Goal: Navigation & Orientation: Find specific page/section

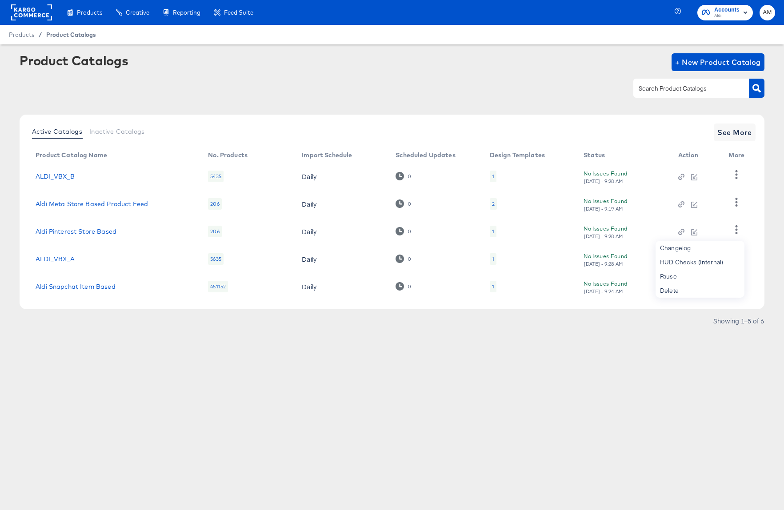
click at [66, 35] on span "Product Catalogs" at bounding box center [71, 34] width 50 height 7
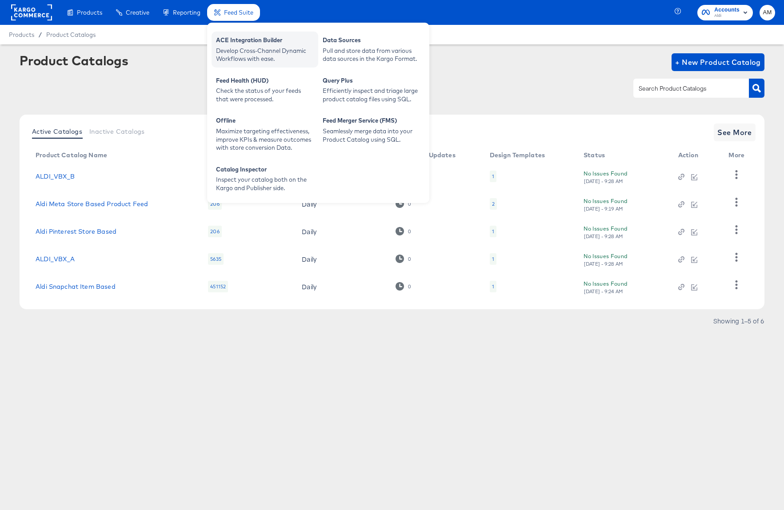
click at [255, 54] on div "Develop Cross-Channel Dynamic Workflows with ease." at bounding box center [265, 55] width 98 height 16
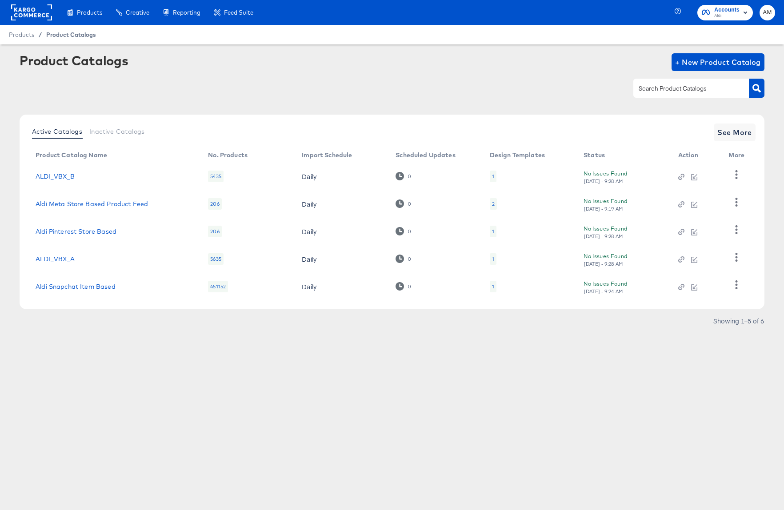
click at [81, 34] on span "Product Catalogs" at bounding box center [71, 34] width 50 height 7
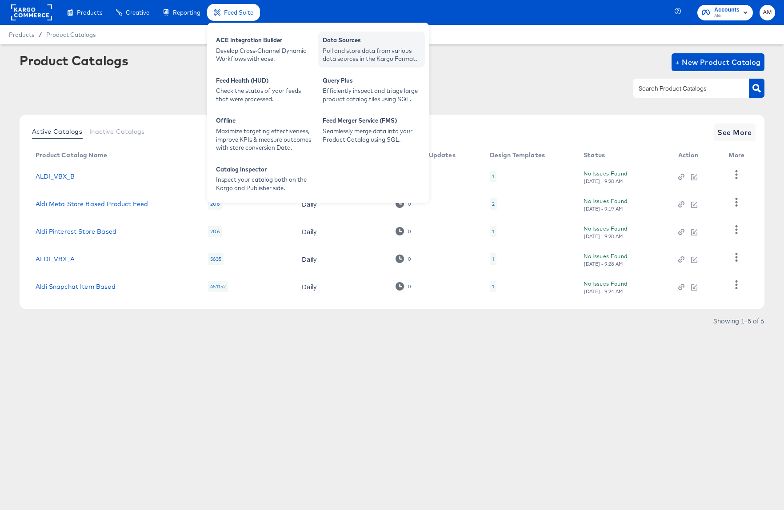
click at [346, 52] on div "Pull and store data from various data sources in the Kargo Format." at bounding box center [372, 55] width 98 height 16
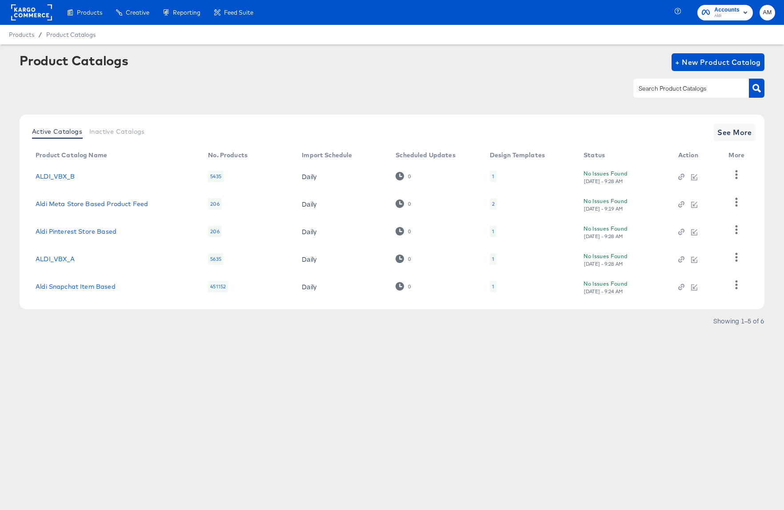
click at [29, 13] on rect at bounding box center [31, 12] width 41 height 16
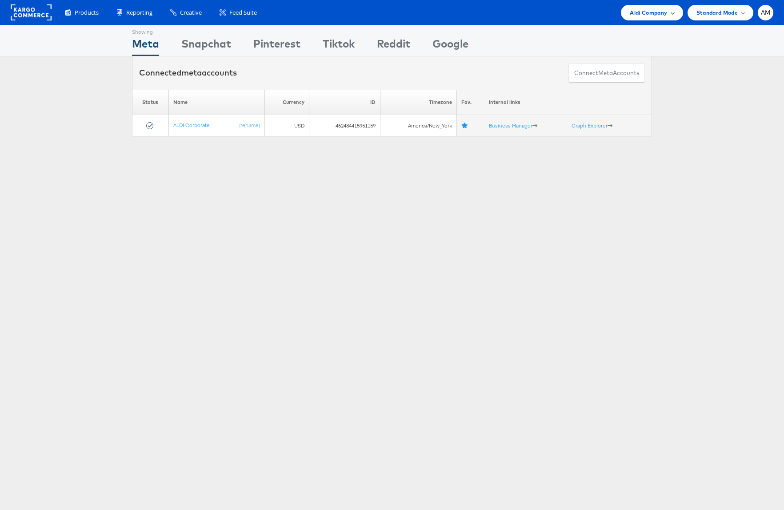
click at [642, 13] on span "Aldi Company" at bounding box center [648, 12] width 37 height 9
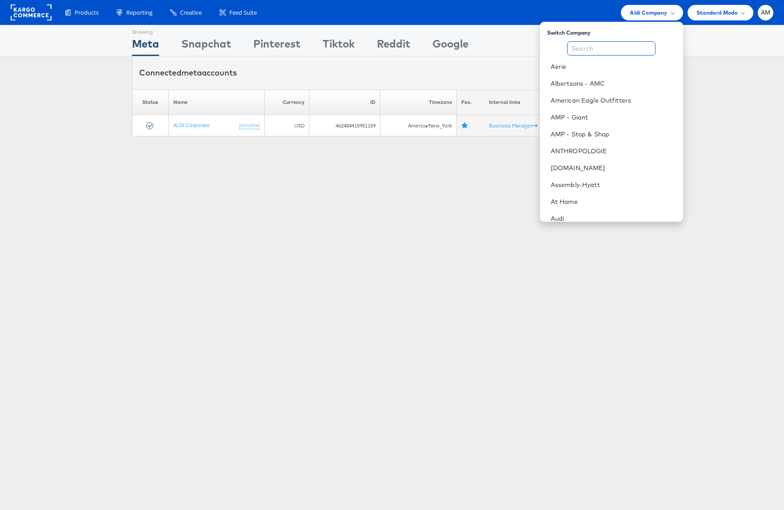
click at [596, 49] on input "text" at bounding box center [611, 48] width 88 height 14
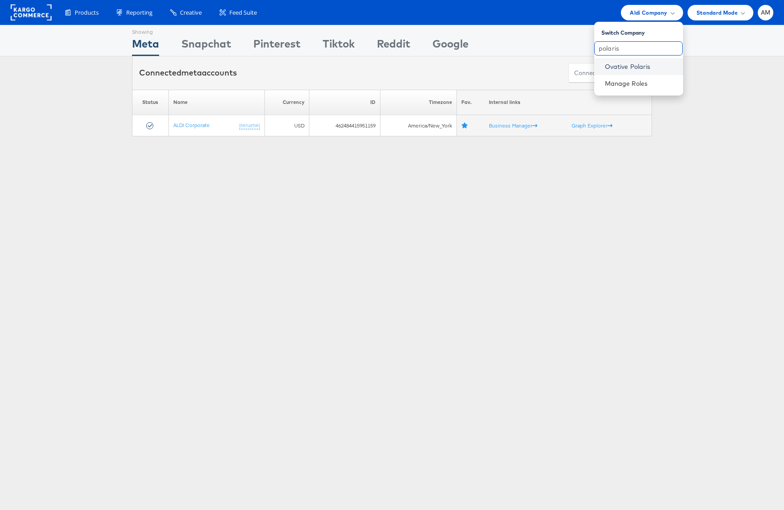
type input "polaris"
click at [614, 64] on link "Ovative Polaris" at bounding box center [640, 66] width 71 height 9
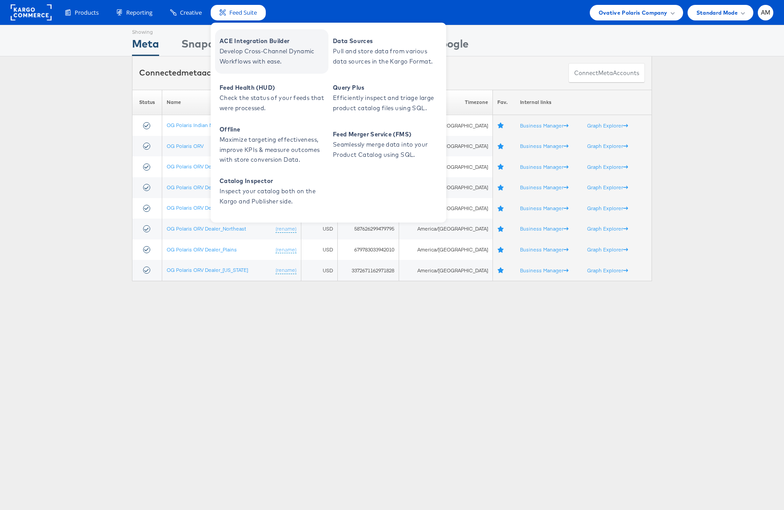
click at [239, 48] on span "Develop Cross-Channel Dynamic Workflows with ease." at bounding box center [273, 56] width 107 height 20
